Goal: Check status: Check status

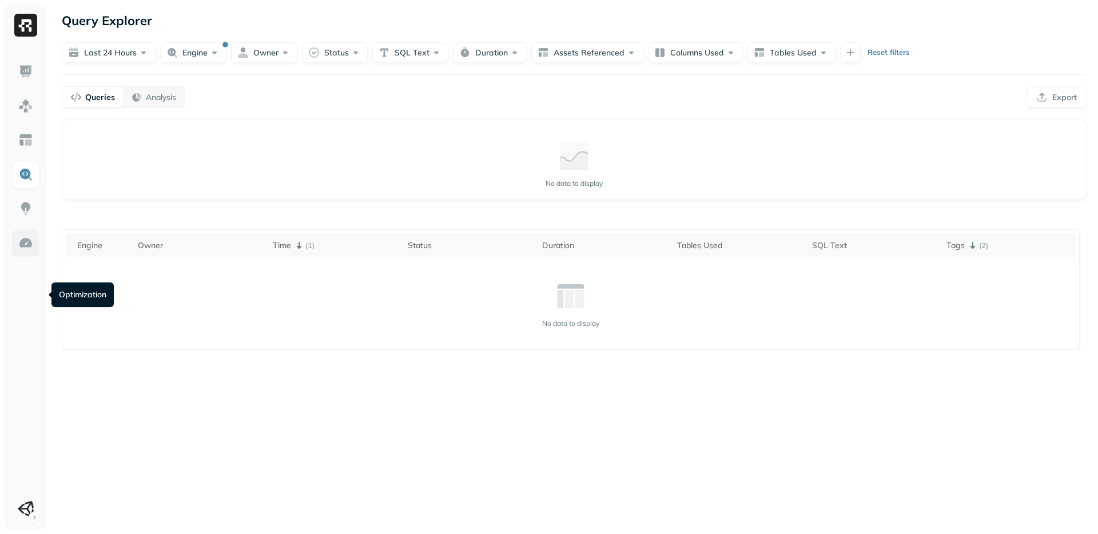
click at [30, 251] on img at bounding box center [25, 243] width 15 height 15
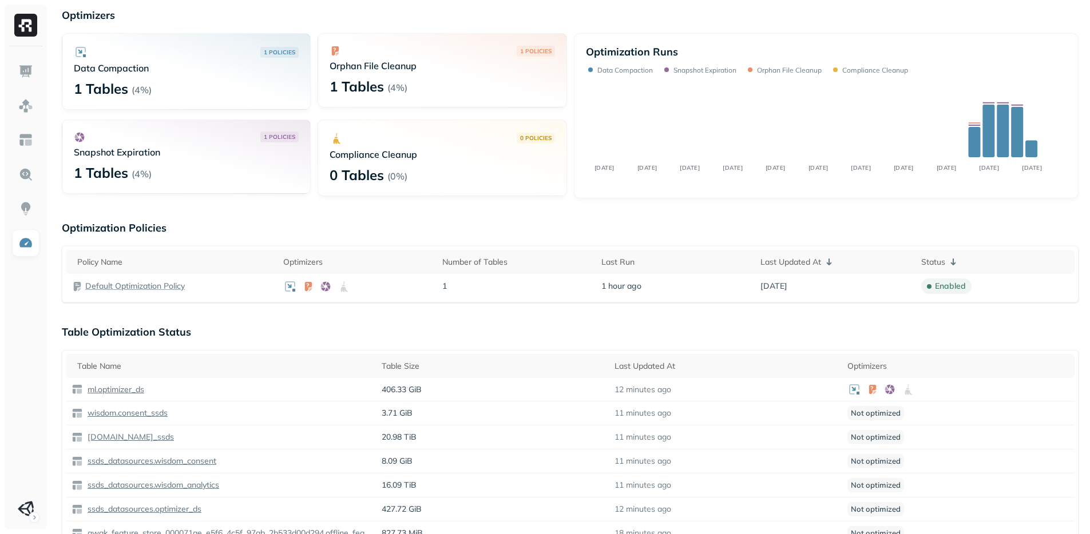
scroll to position [101, 0]
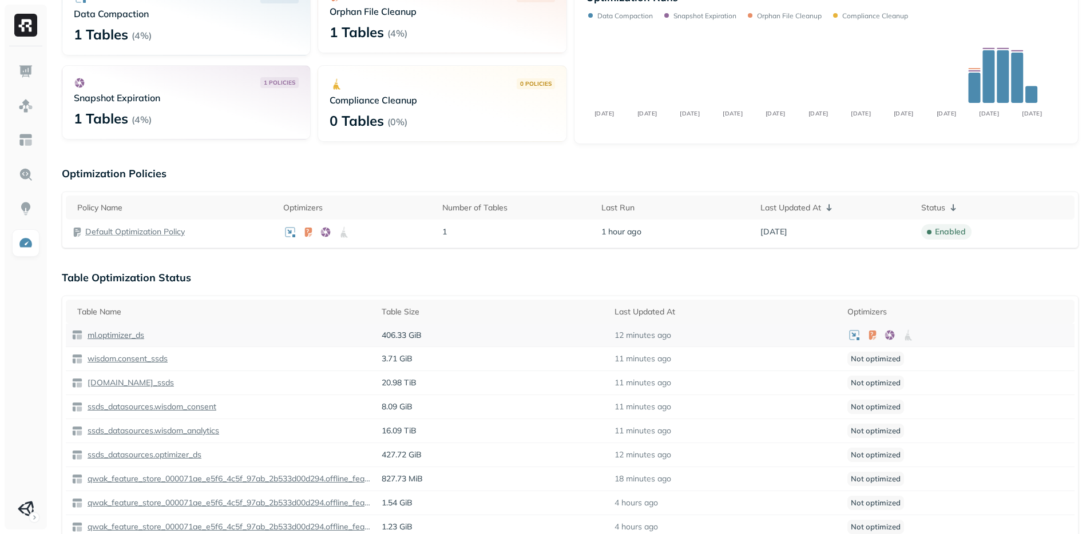
click at [144, 341] on p "ml.optimizer_ds" at bounding box center [114, 335] width 59 height 11
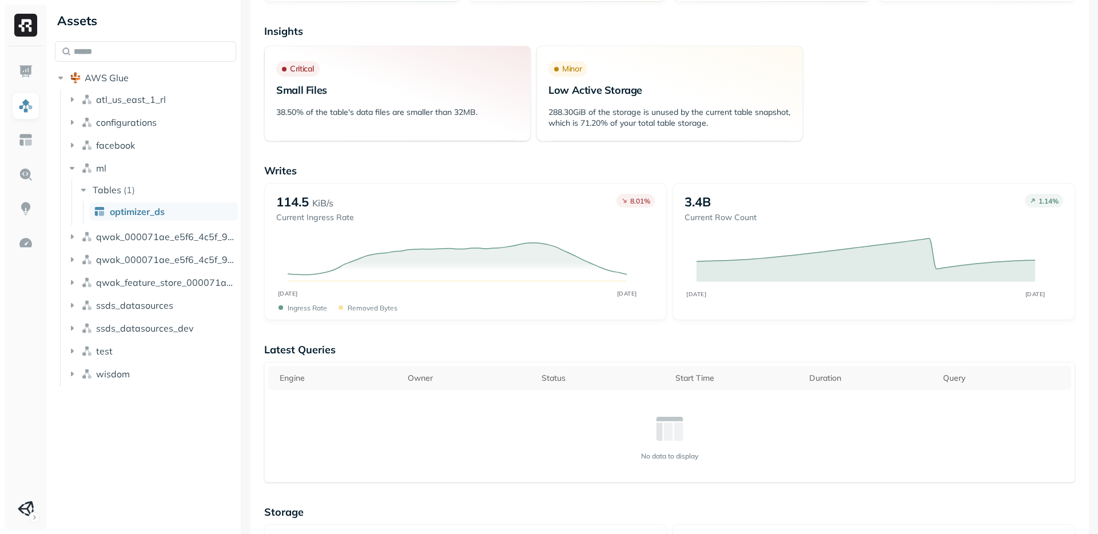
scroll to position [93, 0]
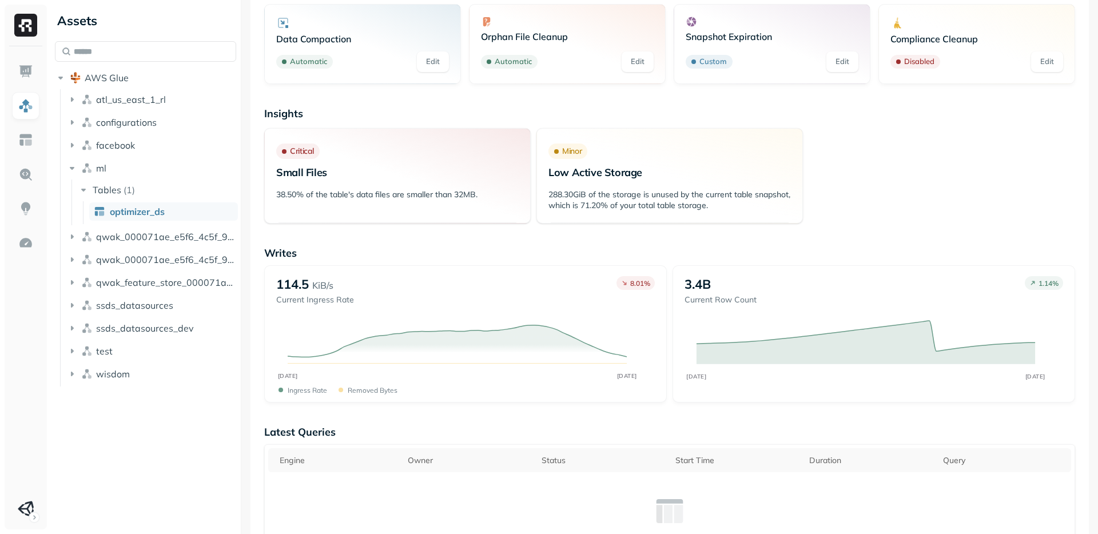
click at [440, 182] on h3 "Critical Small Files" at bounding box center [397, 163] width 243 height 39
click at [165, 217] on span "optimizer_ds" at bounding box center [137, 211] width 55 height 11
click at [995, 120] on p "Insights" at bounding box center [669, 113] width 811 height 13
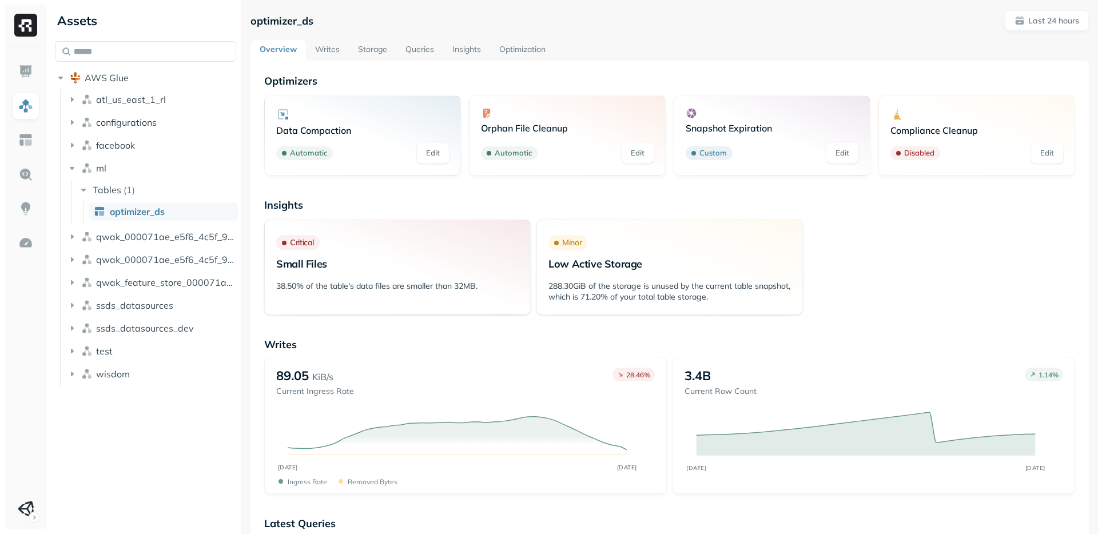
scroll to position [0, 0]
click at [1033, 27] on p "Last 24 hours" at bounding box center [1054, 22] width 51 height 11
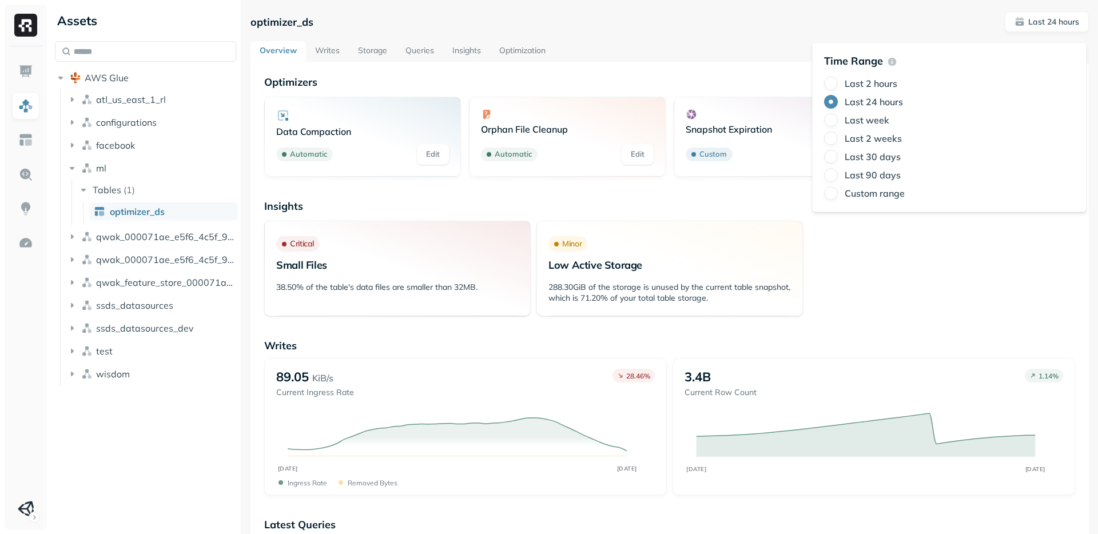
click at [871, 126] on label "Last week" at bounding box center [867, 119] width 45 height 11
click at [838, 127] on button "Last week" at bounding box center [831, 120] width 14 height 14
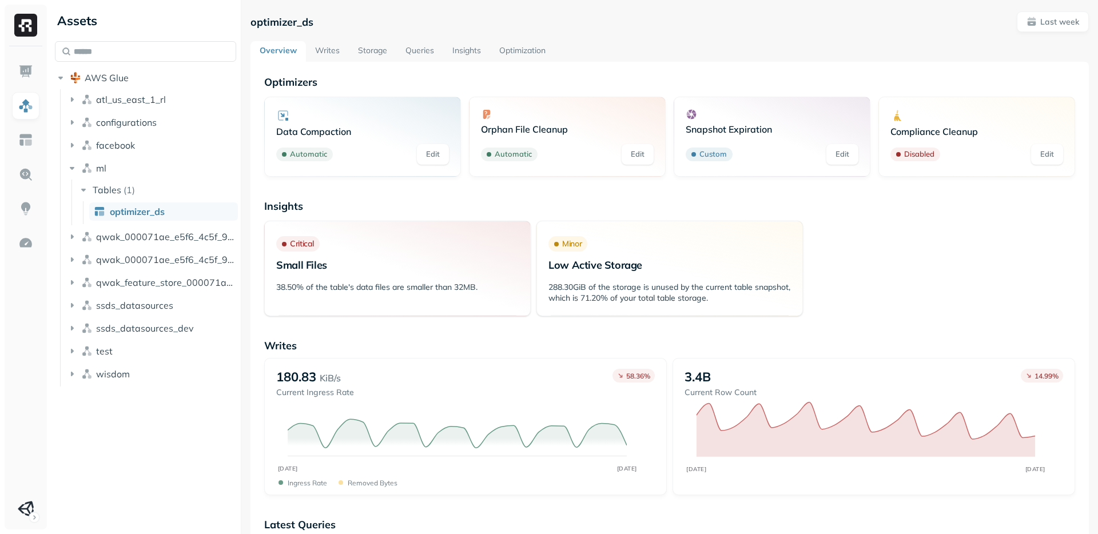
click at [710, 160] on p "Custom" at bounding box center [713, 154] width 27 height 11
